Goal: Information Seeking & Learning: Learn about a topic

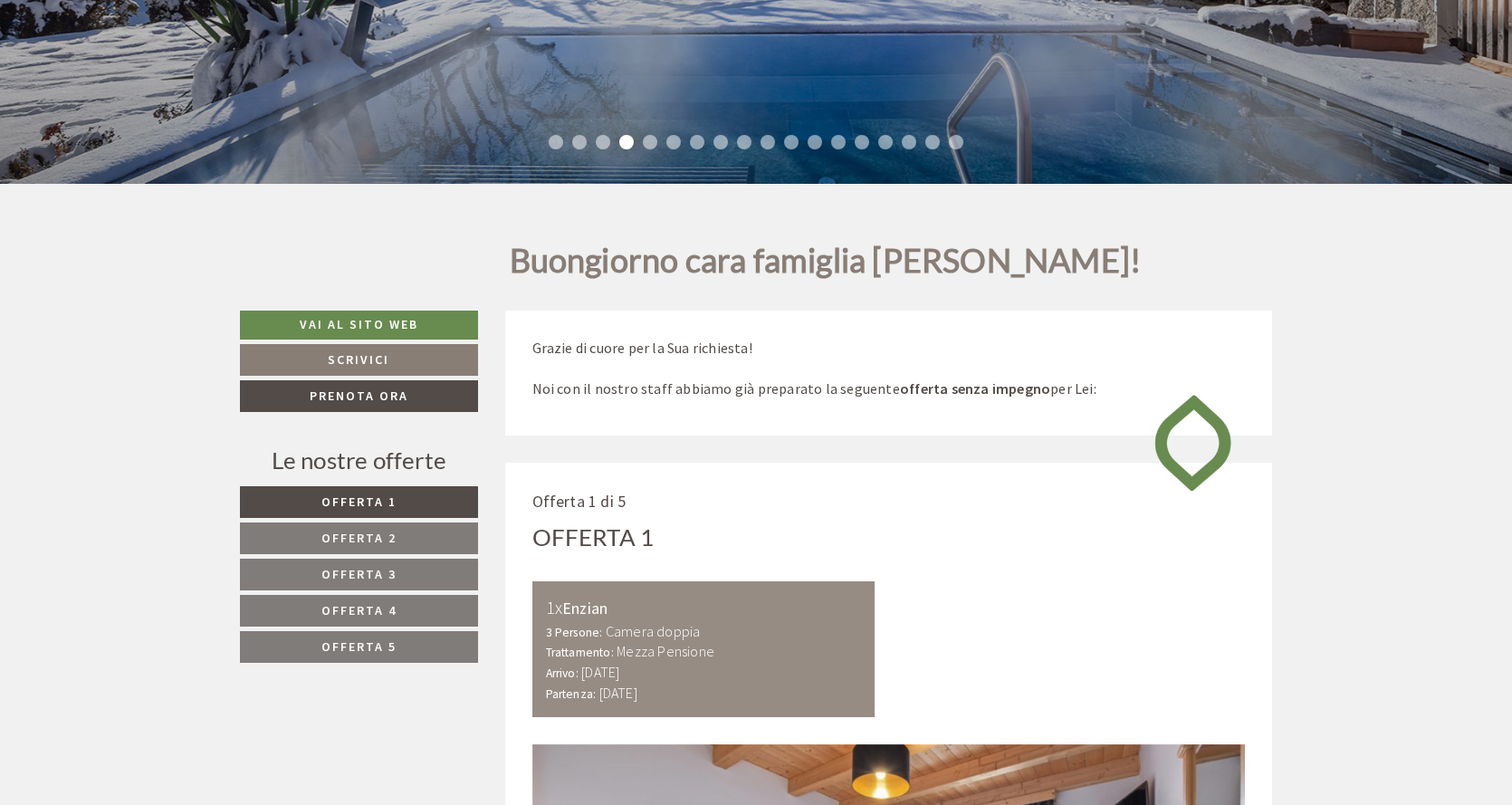
scroll to position [542, 0]
click at [340, 536] on span "Offerta 2" at bounding box center [359, 538] width 75 height 16
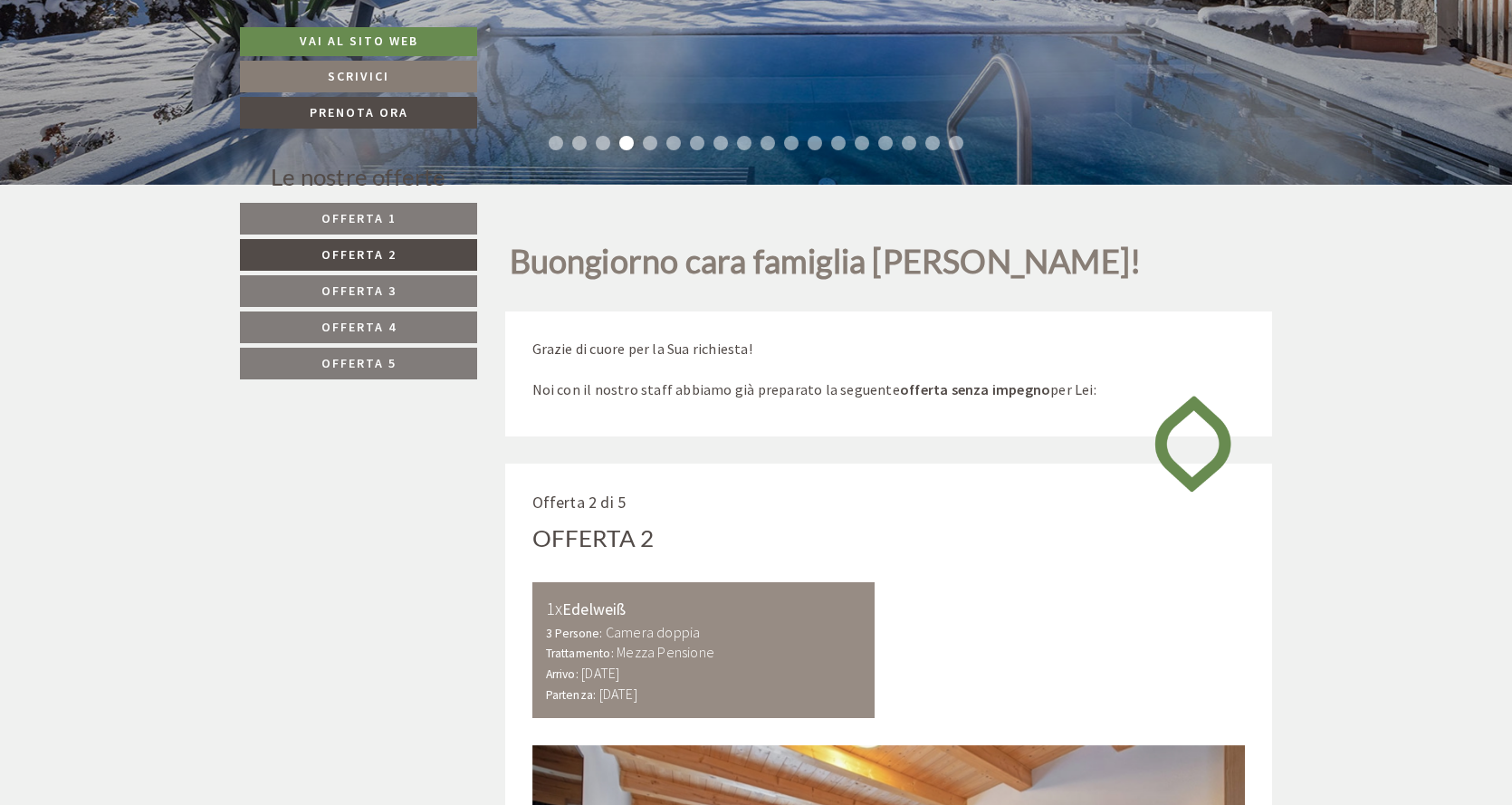
scroll to position [1005, 0]
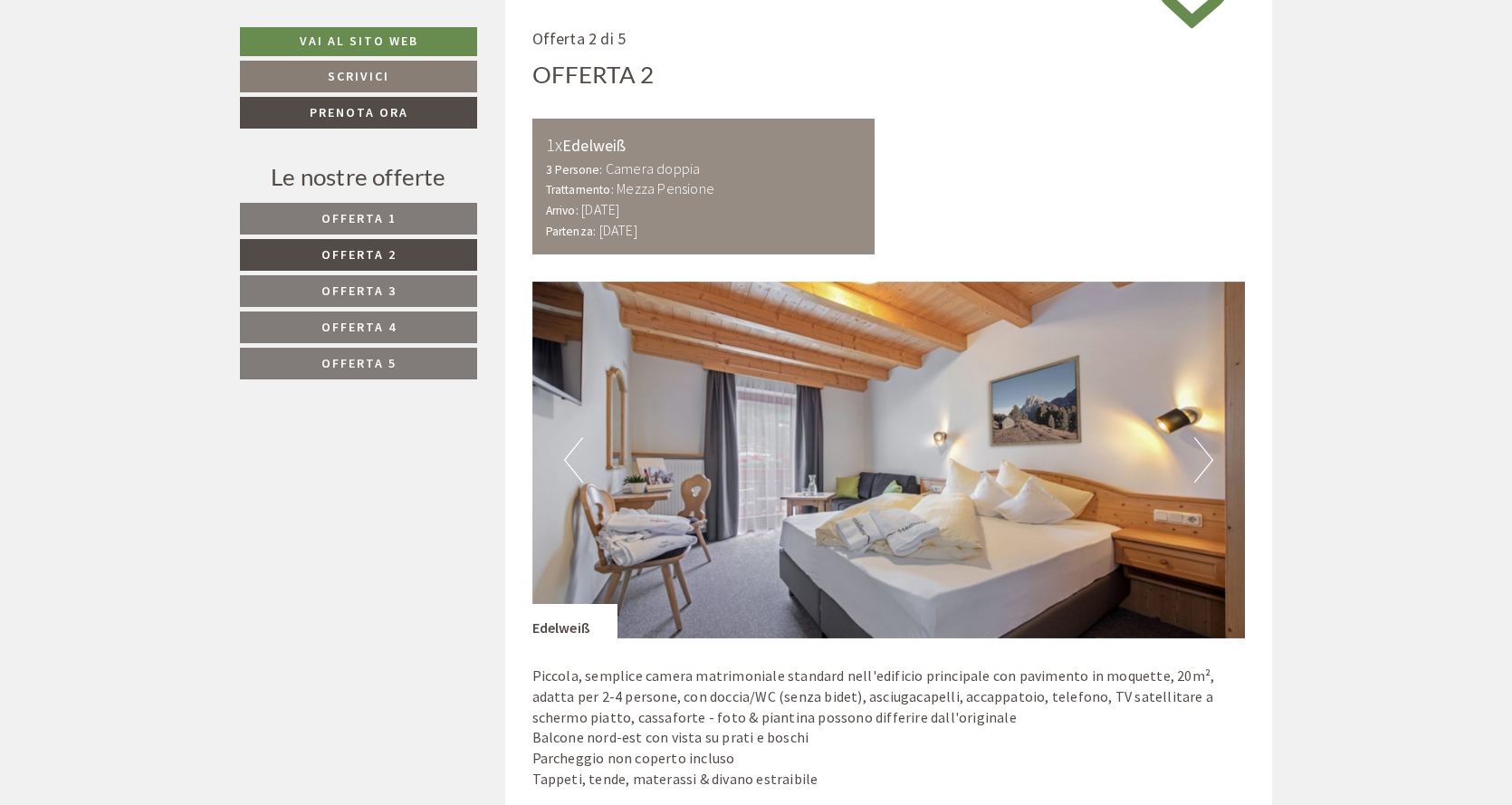
click at [354, 219] on span "Offerta 1" at bounding box center [359, 218] width 75 height 16
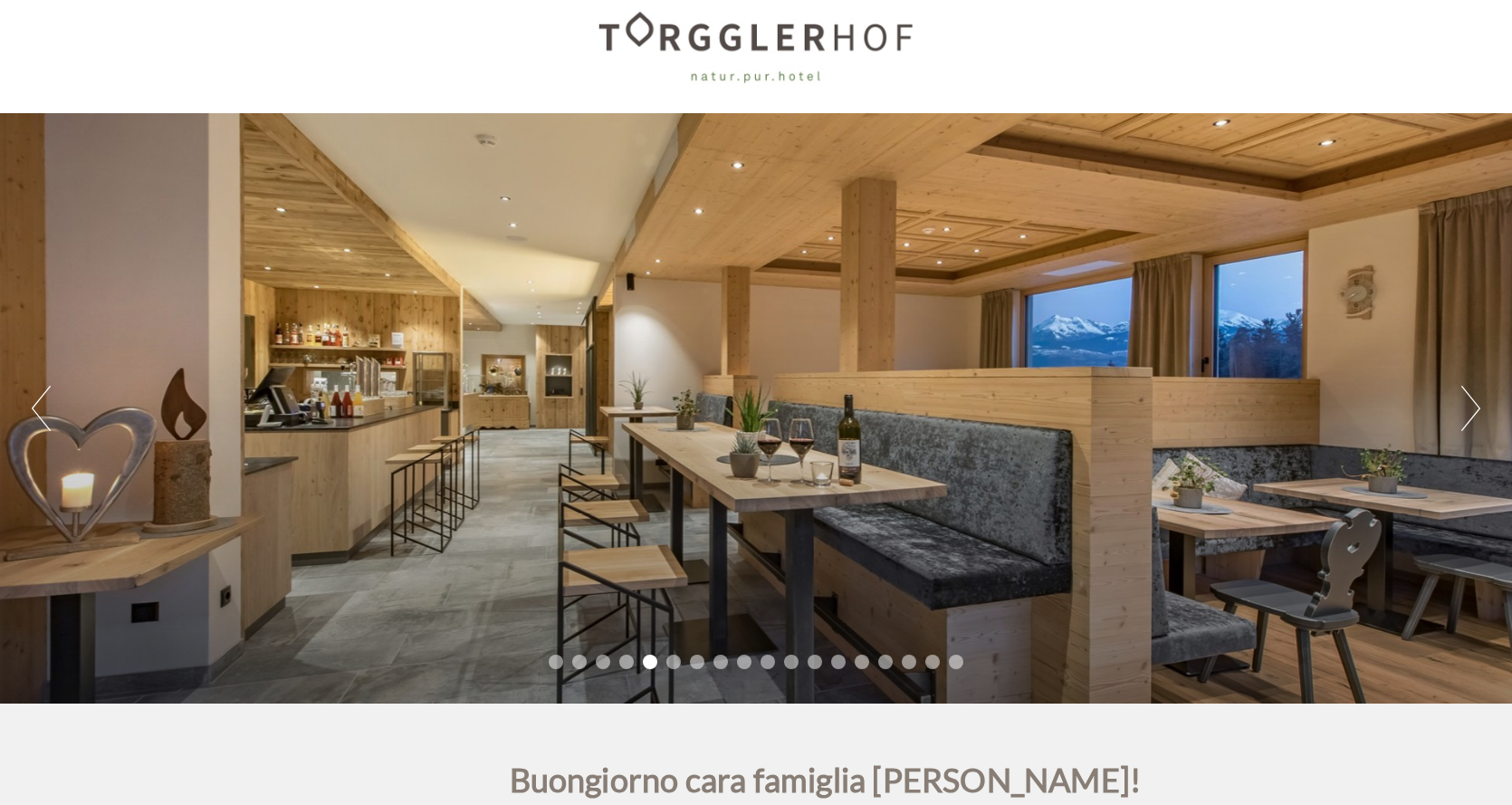
scroll to position [0, 0]
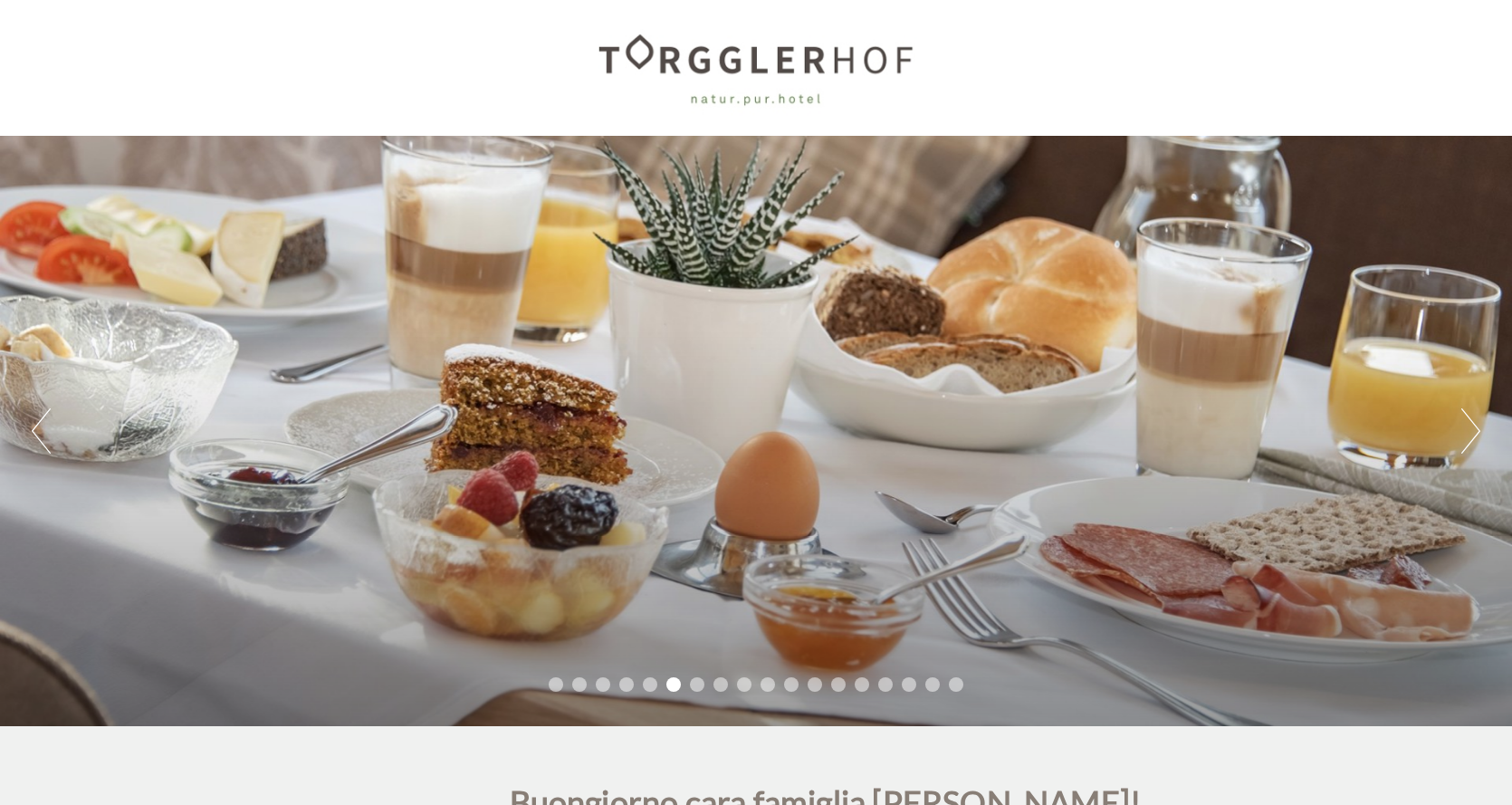
click at [1460, 441] on div "Previous Next 1 2 3 4 5 6 7 8 9 10 11 12 13 14 15 16 17 18" at bounding box center [756, 431] width 1512 height 591
click at [1472, 435] on button "Next" at bounding box center [1471, 431] width 19 height 45
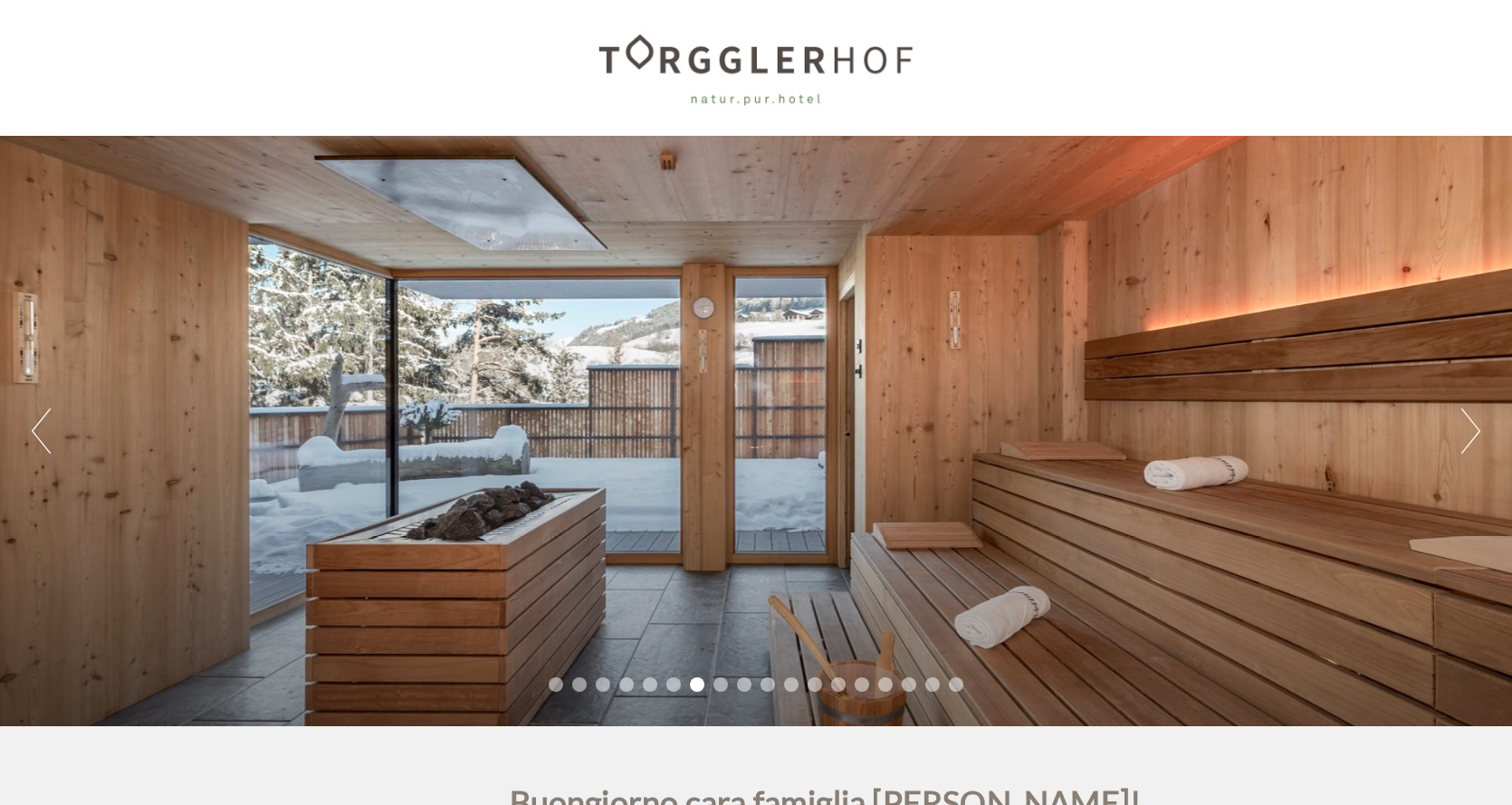
click at [1472, 434] on button "Next" at bounding box center [1471, 431] width 19 height 45
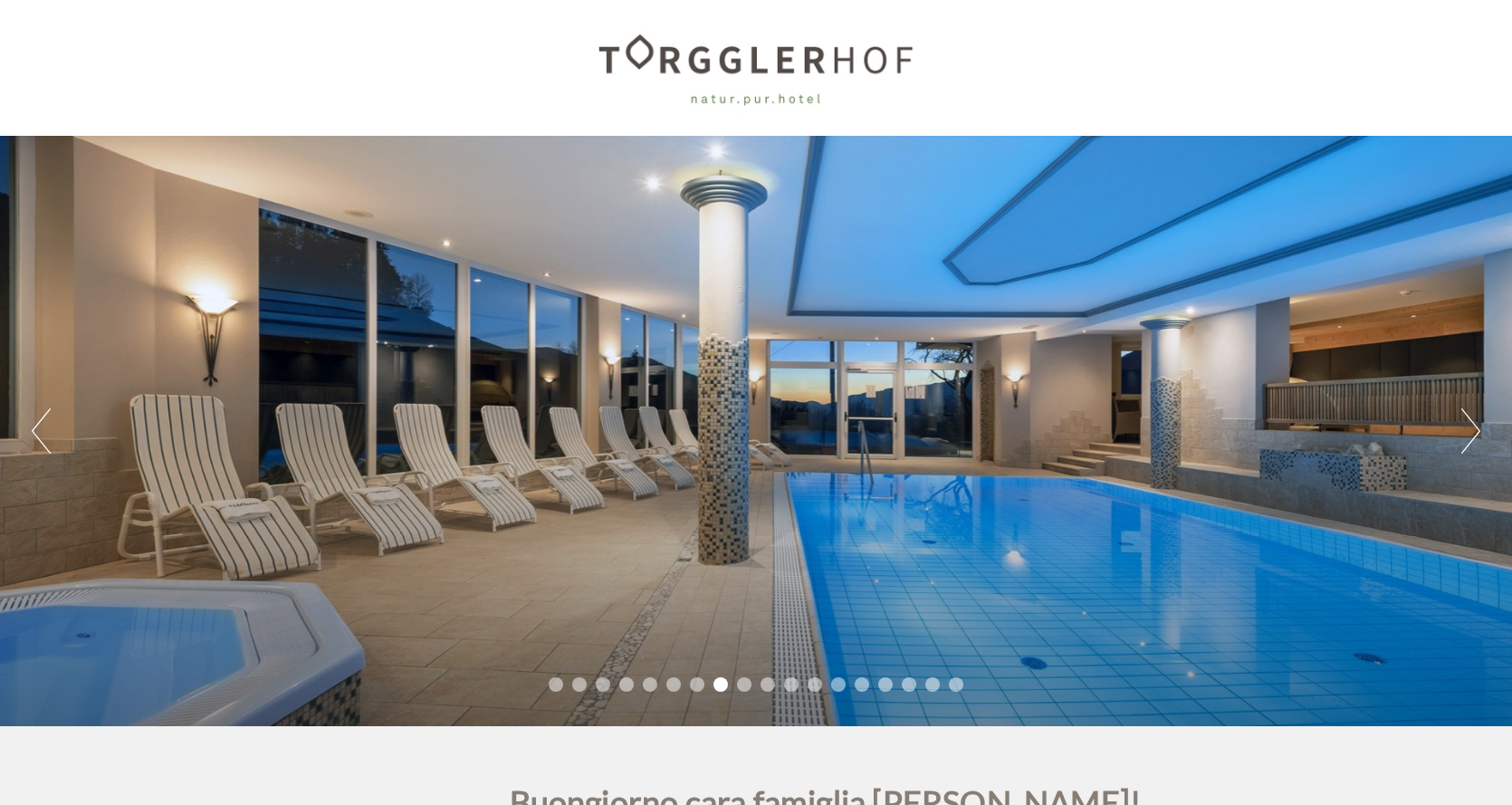
click at [1472, 434] on button "Next" at bounding box center [1471, 431] width 19 height 45
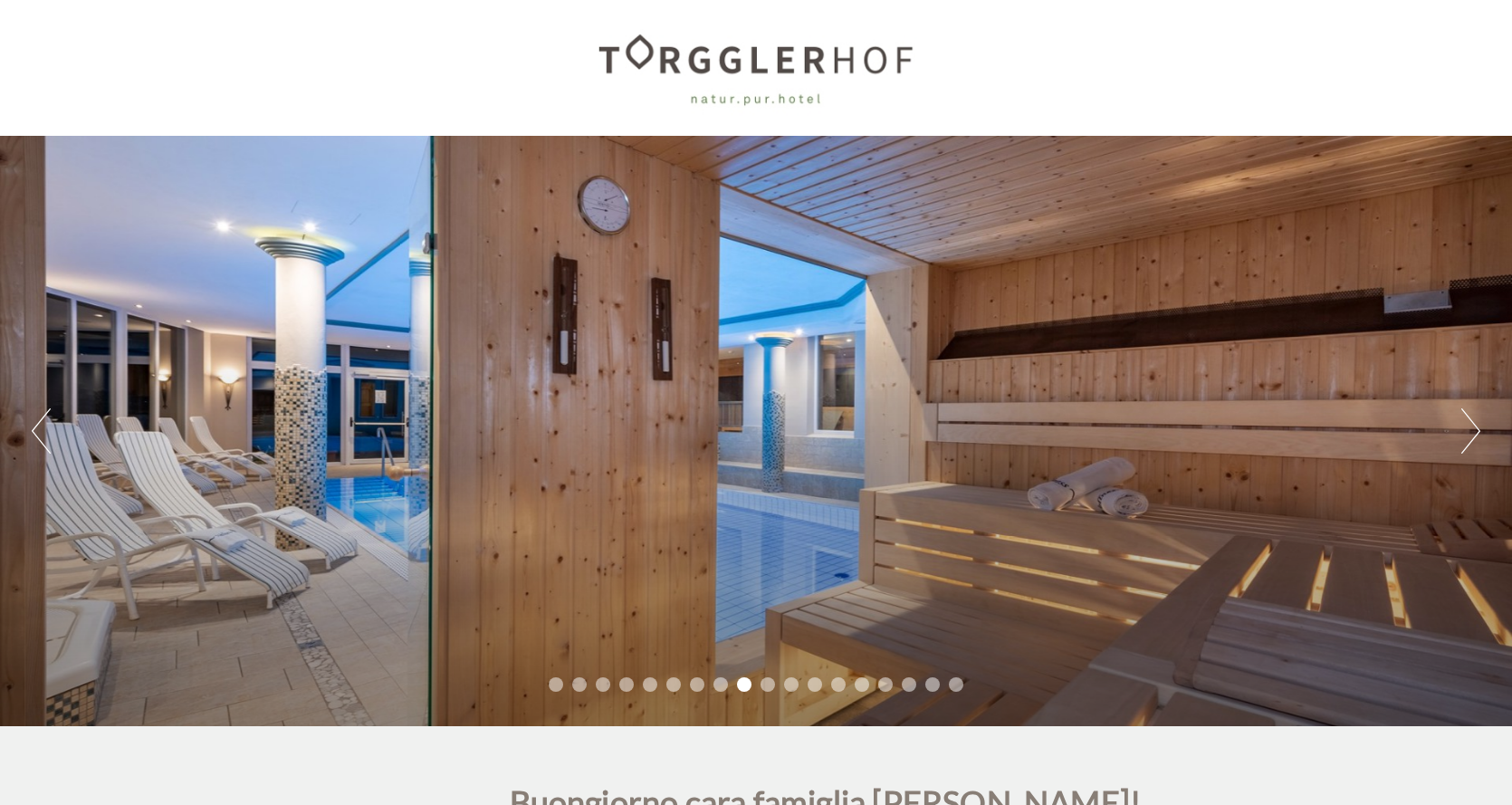
click at [1472, 434] on button "Next" at bounding box center [1471, 431] width 19 height 45
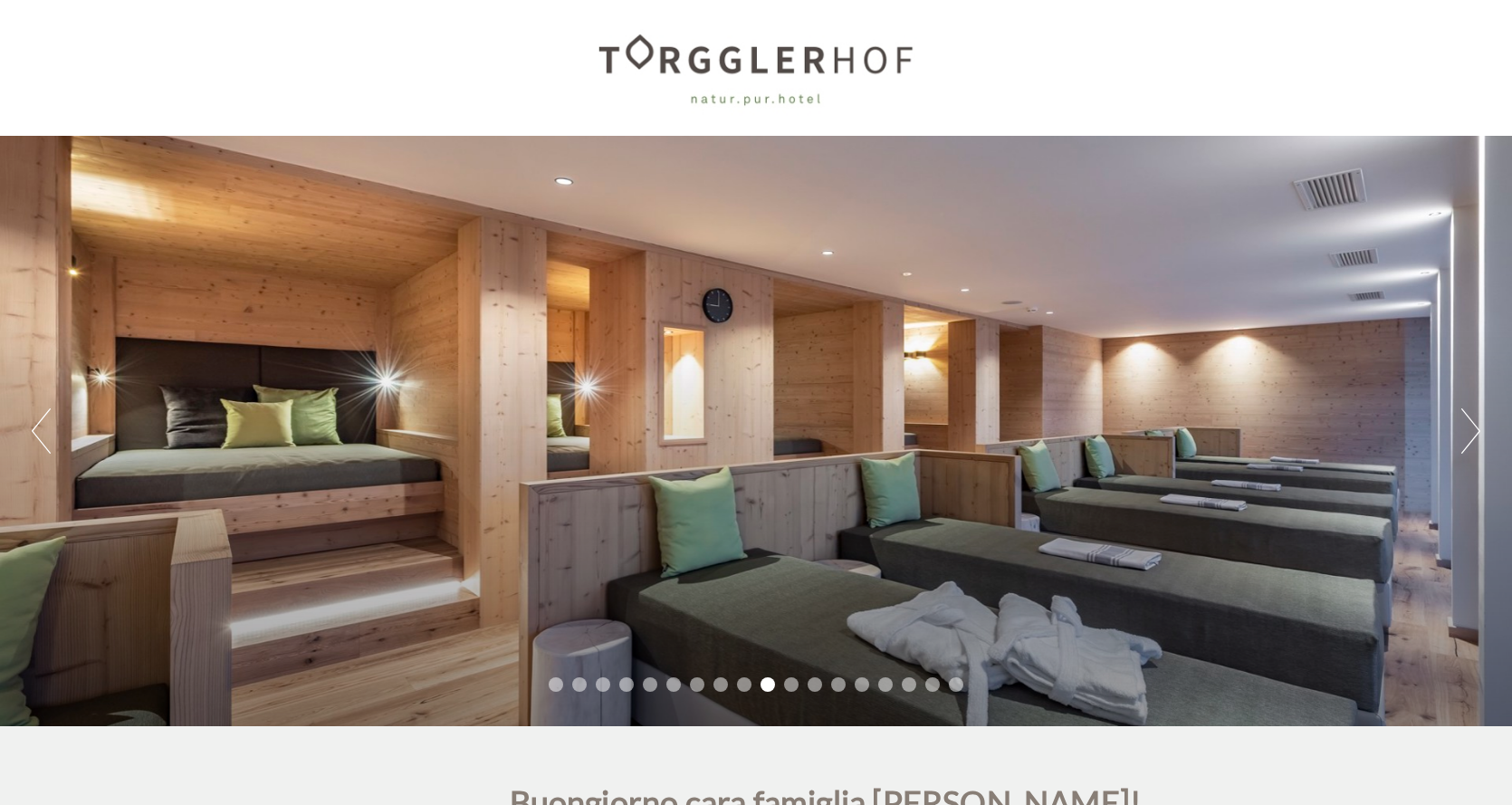
click at [1472, 434] on button "Next" at bounding box center [1471, 431] width 19 height 45
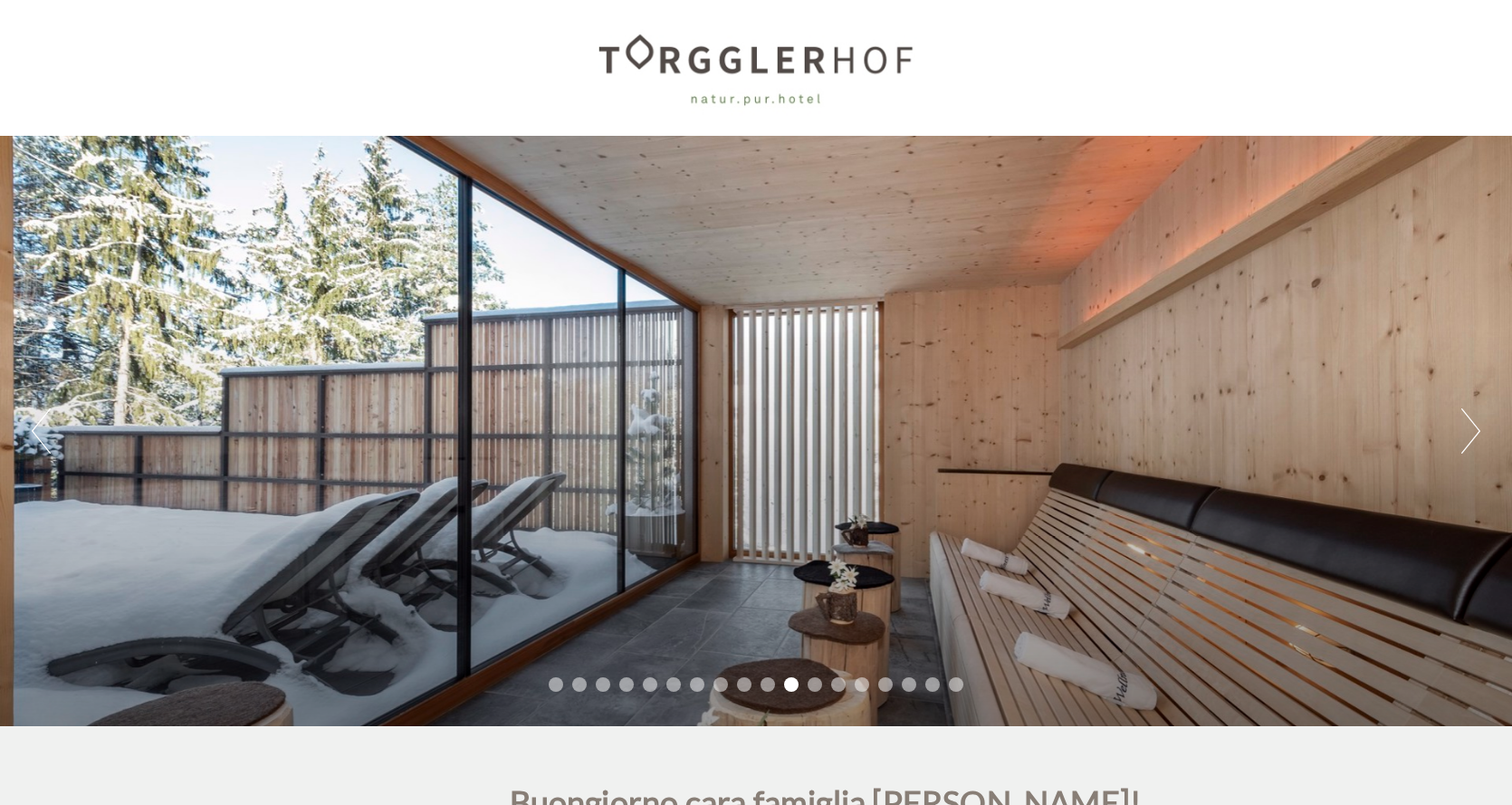
click at [1472, 434] on button "Next" at bounding box center [1471, 431] width 19 height 45
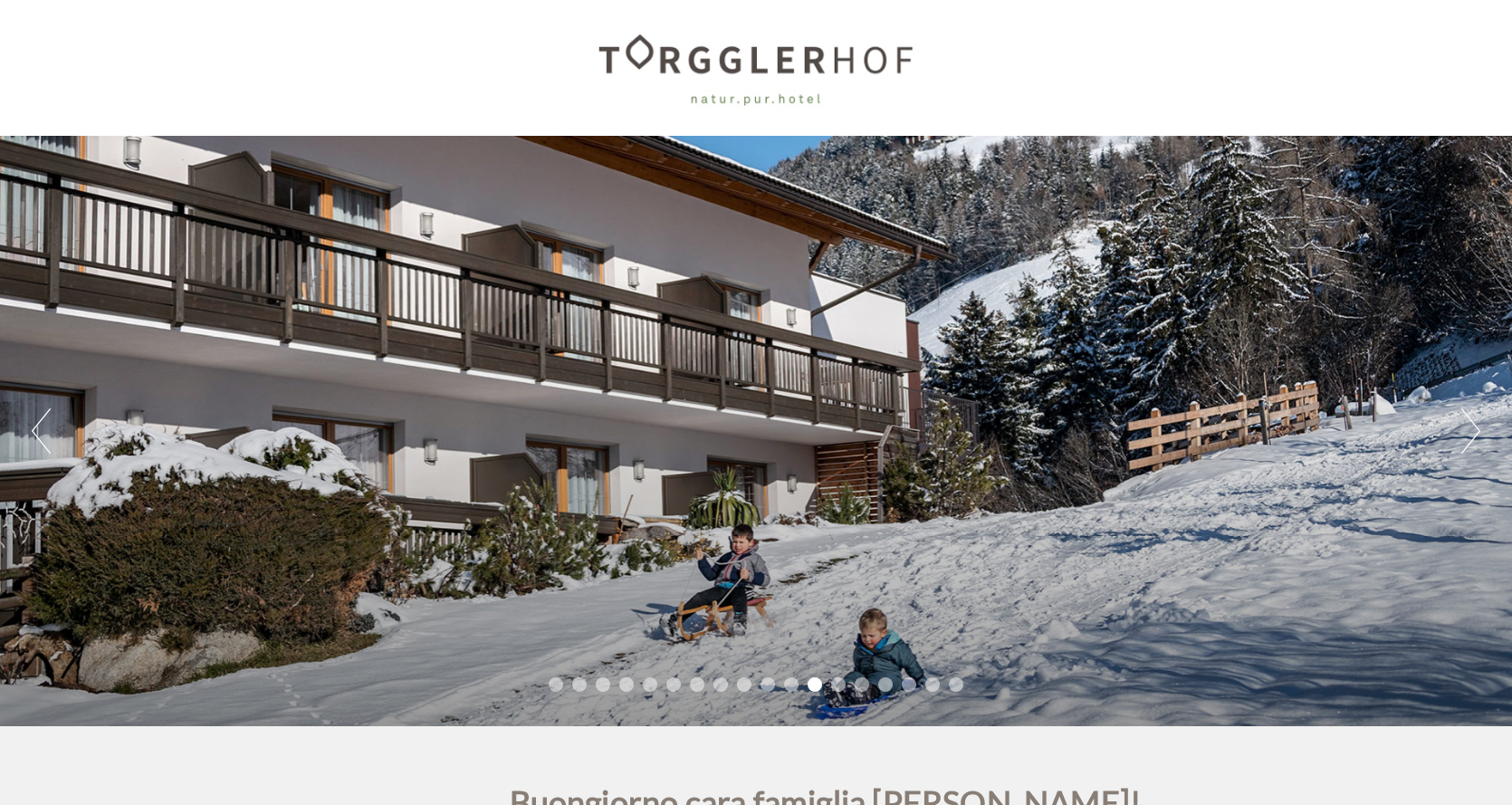
click at [1472, 434] on button "Next" at bounding box center [1471, 431] width 19 height 45
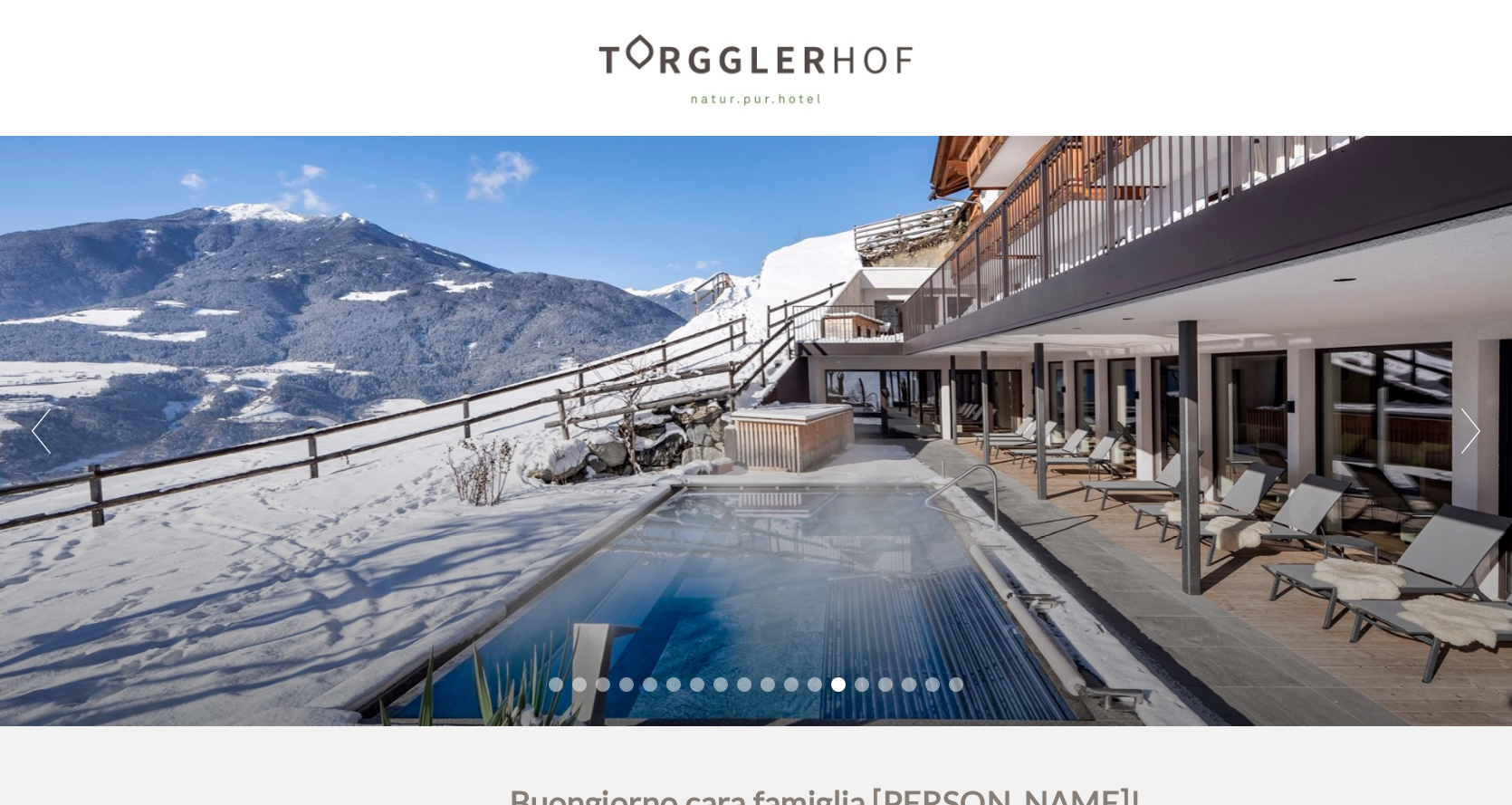
click at [1472, 434] on button "Next" at bounding box center [1471, 431] width 19 height 45
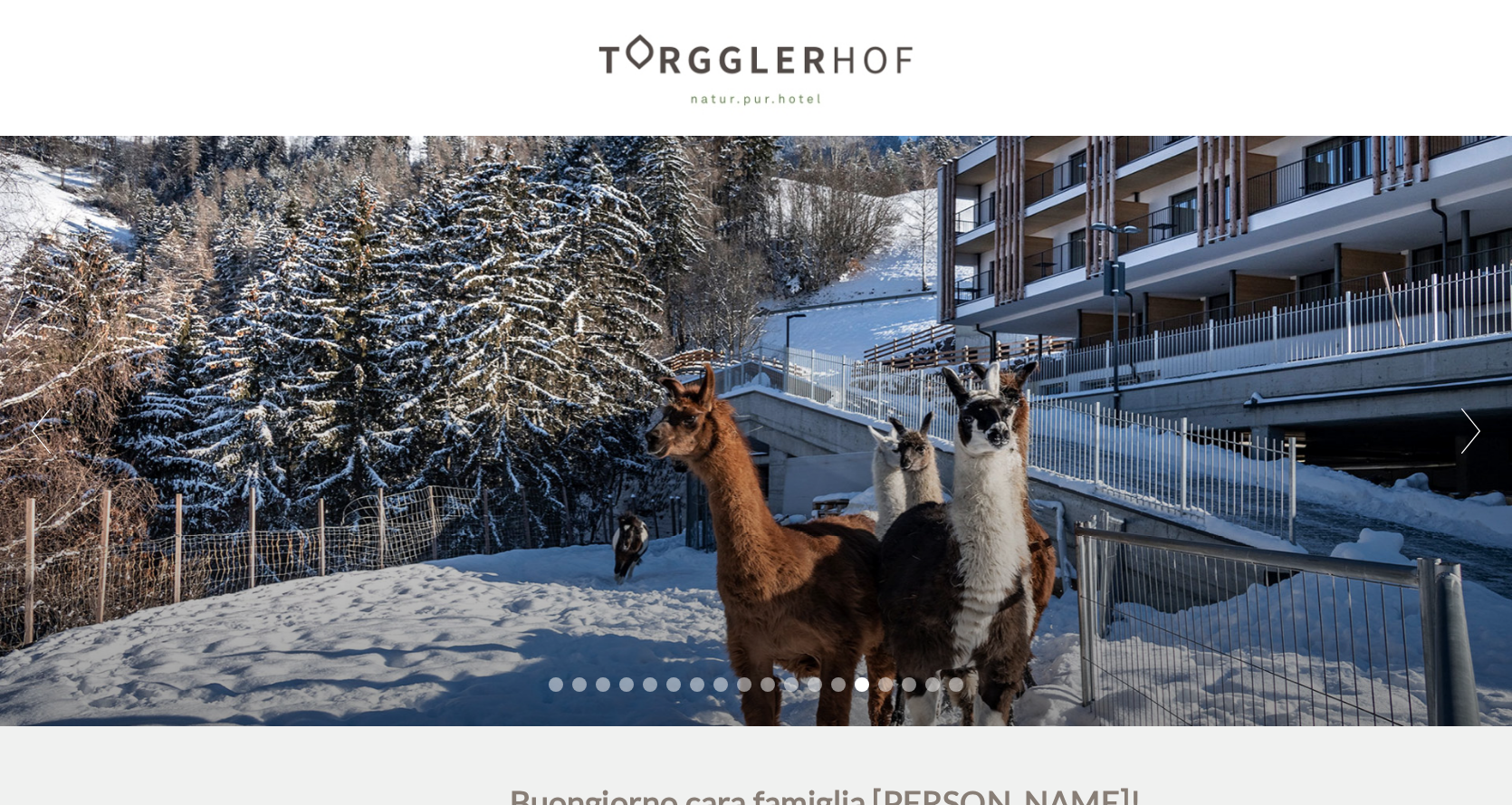
click at [1472, 434] on button "Next" at bounding box center [1471, 431] width 19 height 45
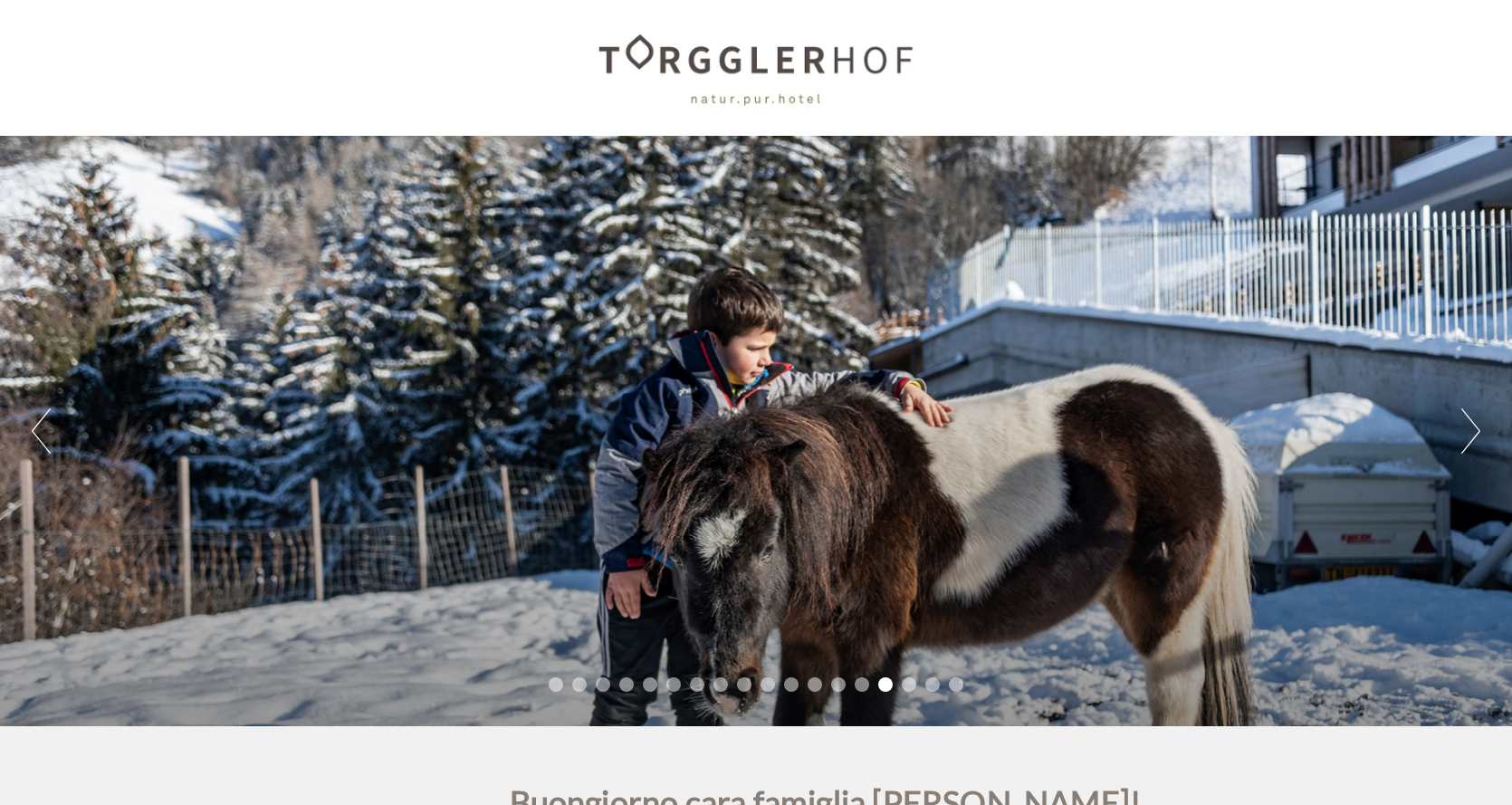
click at [1472, 434] on button "Next" at bounding box center [1471, 431] width 19 height 45
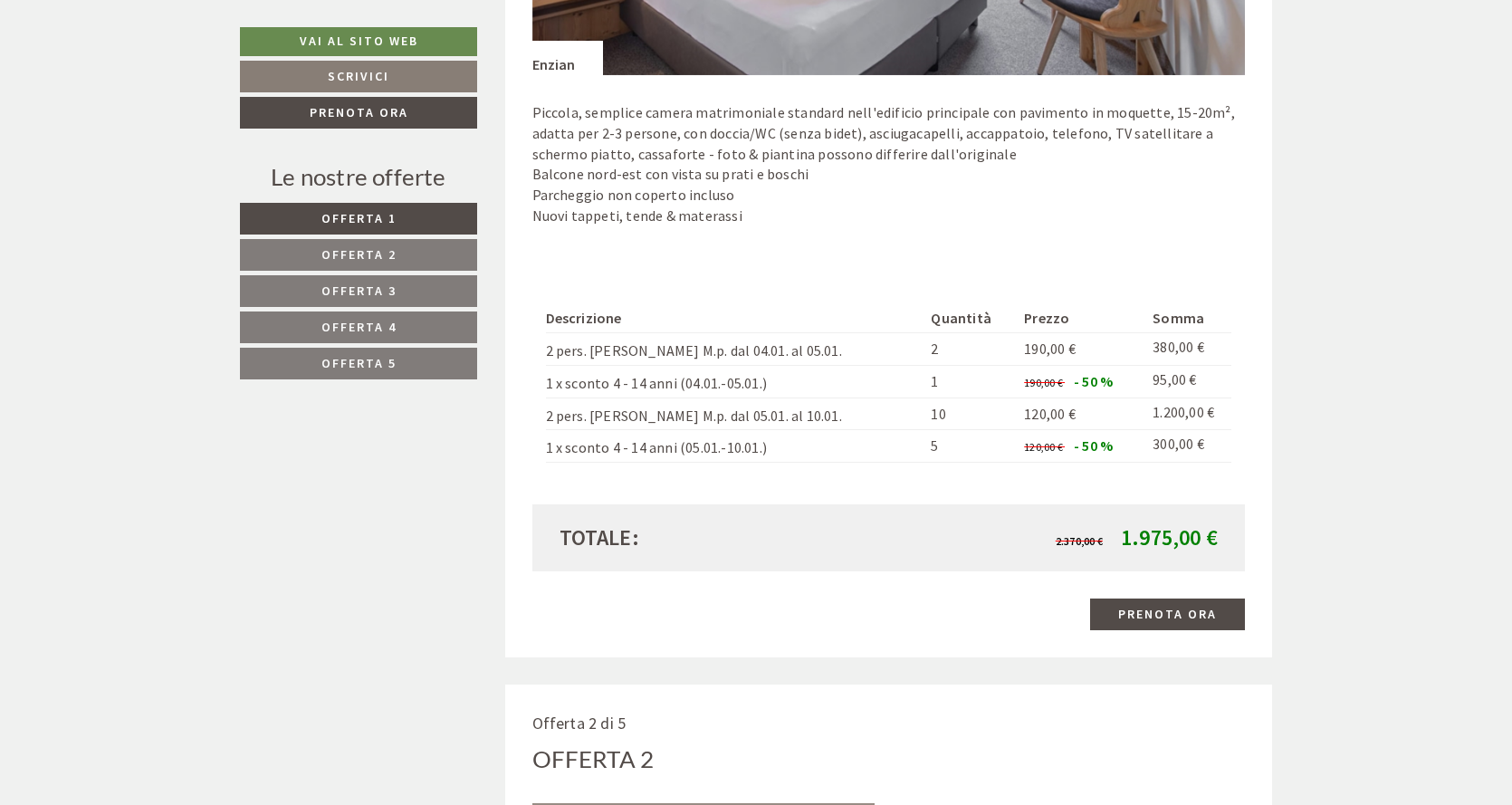
scroll to position [1449, 0]
